Goal: Communication & Community: Answer question/provide support

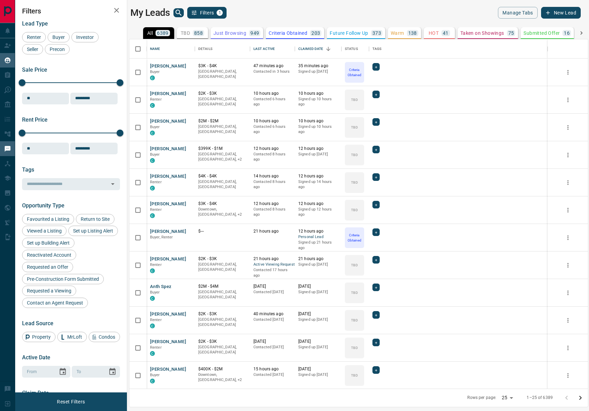
scroll to position [1, 0]
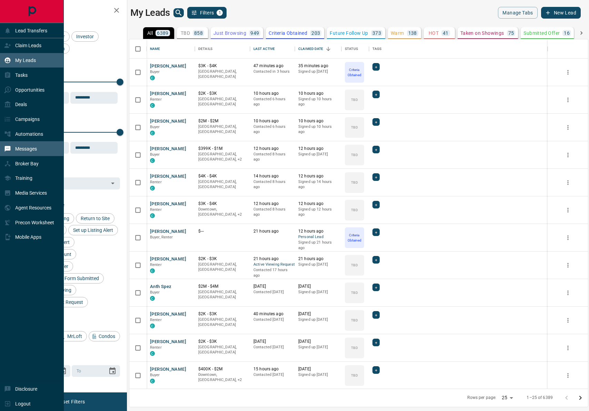
click at [34, 148] on p "Messages" at bounding box center [26, 149] width 22 height 6
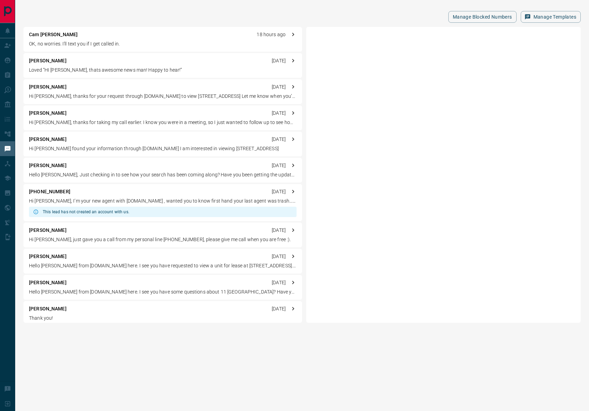
click at [97, 46] on p "OK, no worries. I'll text you if I get called in." at bounding box center [162, 43] width 267 height 7
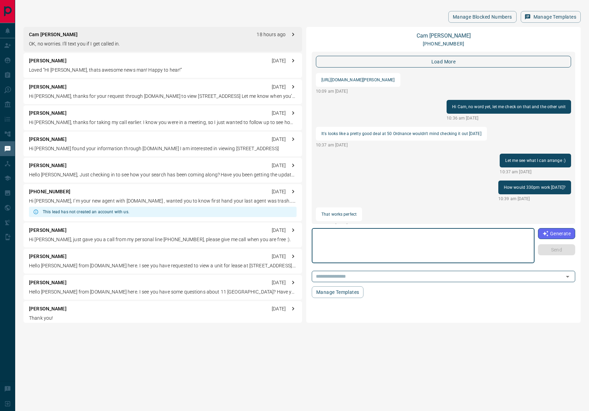
click at [423, 67] on button "load more" at bounding box center [443, 62] width 255 height 12
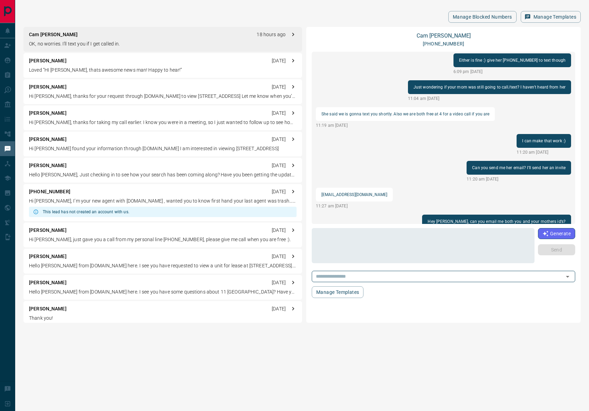
scroll to position [306, 0]
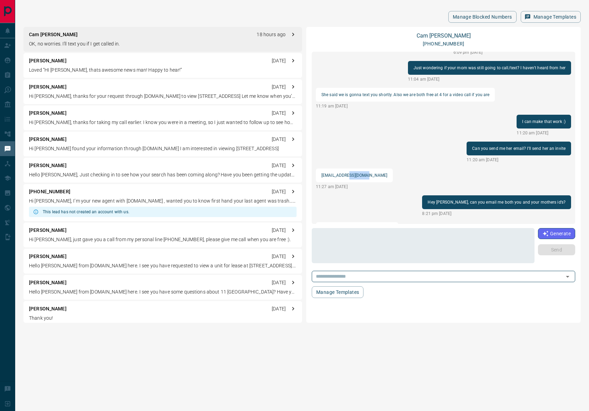
drag, startPoint x: 366, startPoint y: 172, endPoint x: 346, endPoint y: 174, distance: 20.1
click at [346, 174] on div "[EMAIL_ADDRESS][DOMAIN_NAME]" at bounding box center [354, 176] width 77 height 14
click at [369, 173] on div "load more HI Cam, looking at it now! 10:54 am [DATE] It has an offer night [DAT…" at bounding box center [443, 138] width 263 height 172
drag, startPoint x: 369, startPoint y: 173, endPoint x: 324, endPoint y: 176, distance: 45.0
click at [323, 176] on div "load more HI Cam, looking at it now! 10:54 am [DATE] It has an offer night [DAT…" at bounding box center [443, 138] width 263 height 172
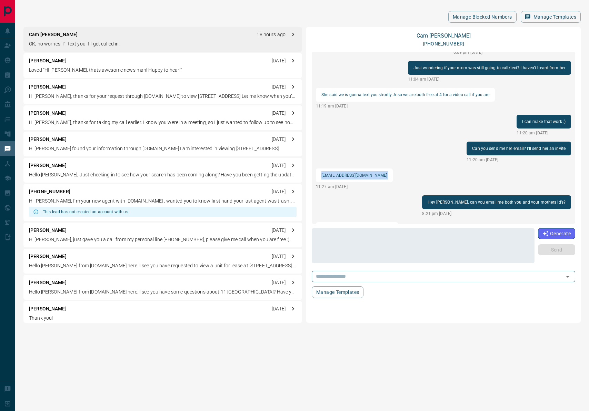
copy p "[EMAIL_ADDRESS][DOMAIN_NAME]"
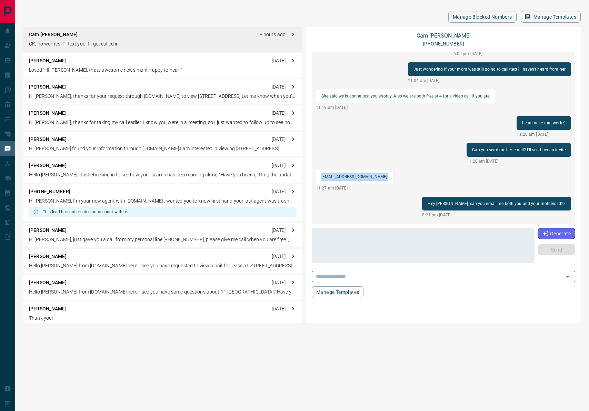
scroll to position [212, 0]
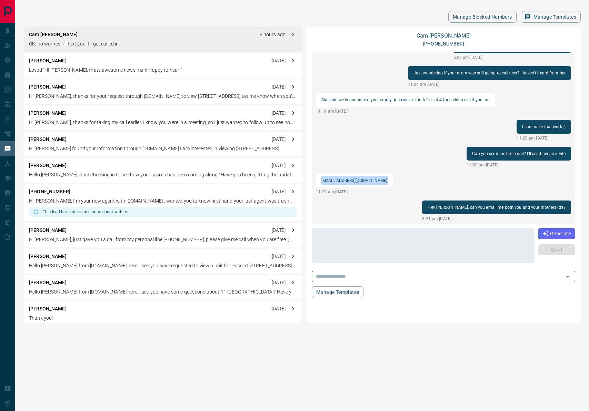
copy p "[EMAIL_ADDRESS][DOMAIN_NAME]"
